Goal: Task Accomplishment & Management: Manage account settings

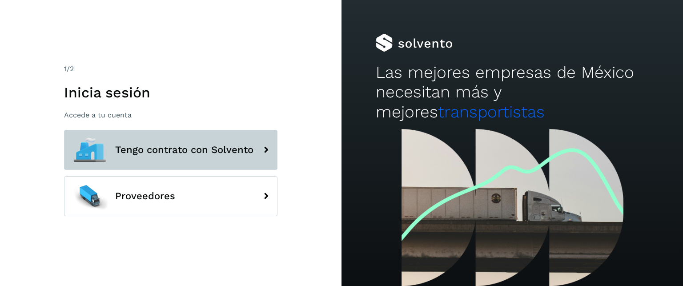
click at [217, 151] on span "Tengo contrato con Solvento" at bounding box center [184, 150] width 138 height 11
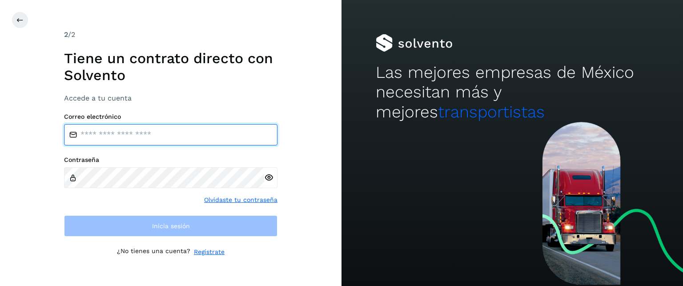
click at [192, 131] on input "email" at bounding box center [170, 134] width 213 height 21
type input "**********"
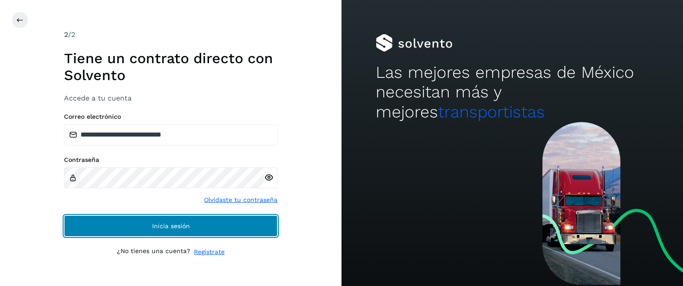
click at [147, 225] on button "Inicia sesión" at bounding box center [170, 225] width 213 height 21
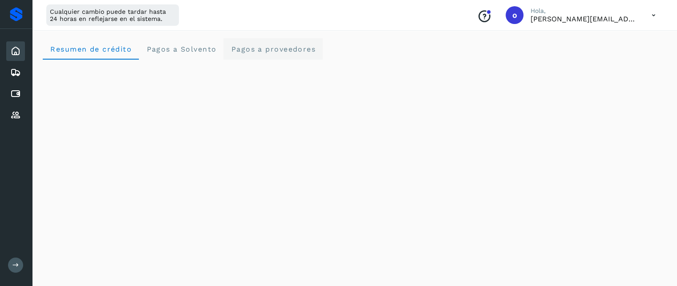
click at [273, 49] on span "Pagos a proveedores" at bounding box center [272, 49] width 85 height 8
click at [15, 51] on icon at bounding box center [15, 51] width 11 height 11
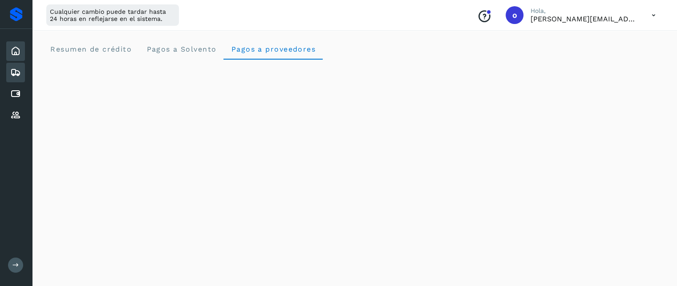
click at [12, 71] on icon at bounding box center [15, 72] width 11 height 11
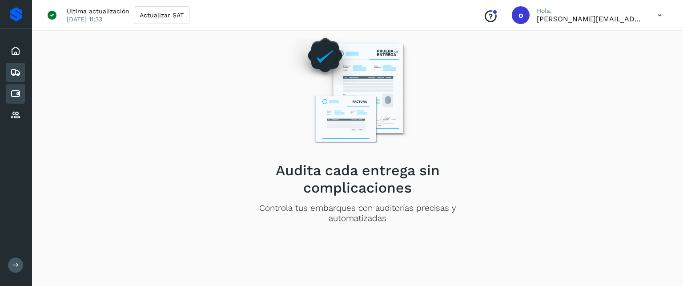
click at [16, 92] on icon at bounding box center [15, 94] width 11 height 11
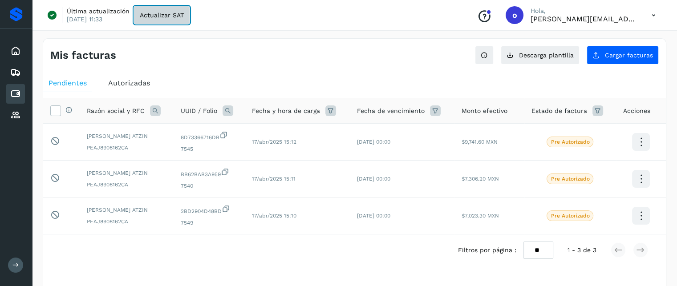
click at [171, 14] on span "Actualizar SAT" at bounding box center [162, 15] width 44 height 6
